Goal: Task Accomplishment & Management: Complete application form

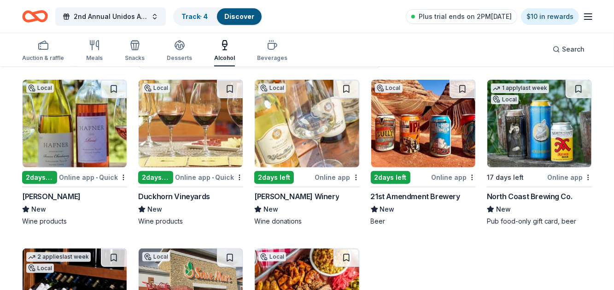
scroll to position [91, 0]
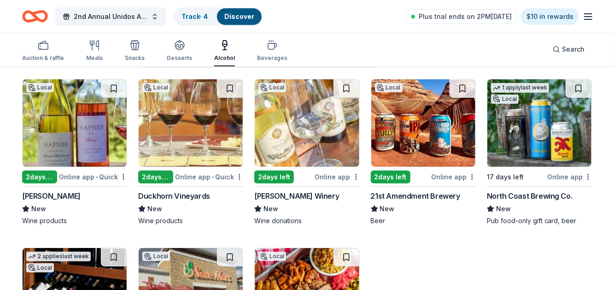
click at [288, 197] on div "V. Sattui Winery" at bounding box center [296, 195] width 85 height 11
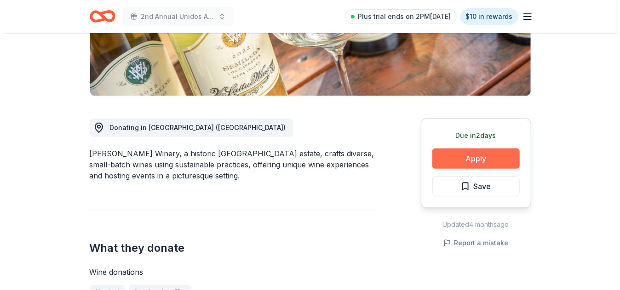
scroll to position [184, 0]
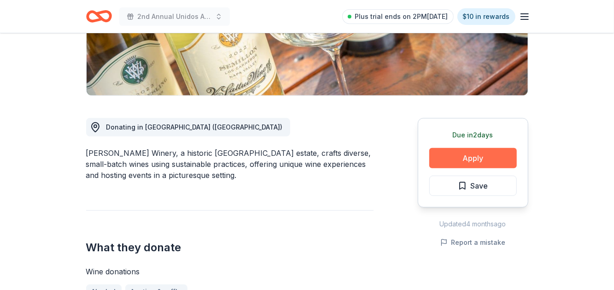
click at [467, 158] on button "Apply" at bounding box center [472, 158] width 87 height 20
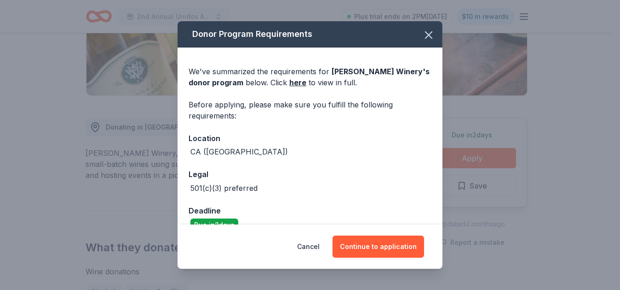
scroll to position [17, 0]
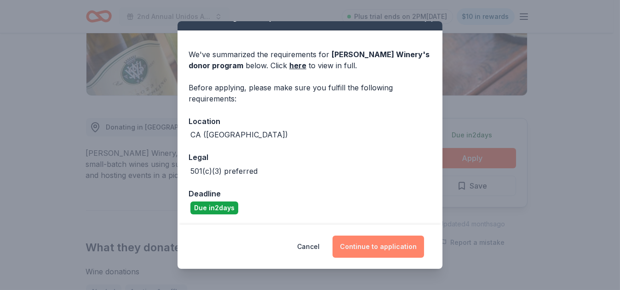
click at [372, 251] on button "Continue to application" at bounding box center [379, 246] width 92 height 22
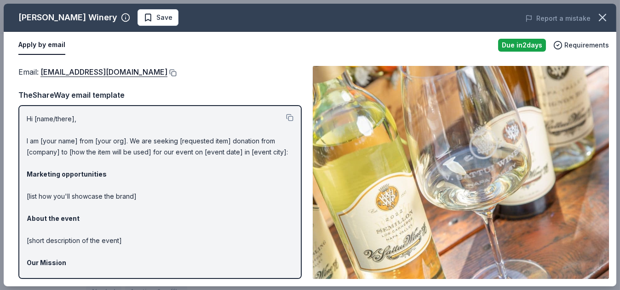
click at [168, 73] on button at bounding box center [172, 72] width 9 height 7
